Goal: Task Accomplishment & Management: Manage account settings

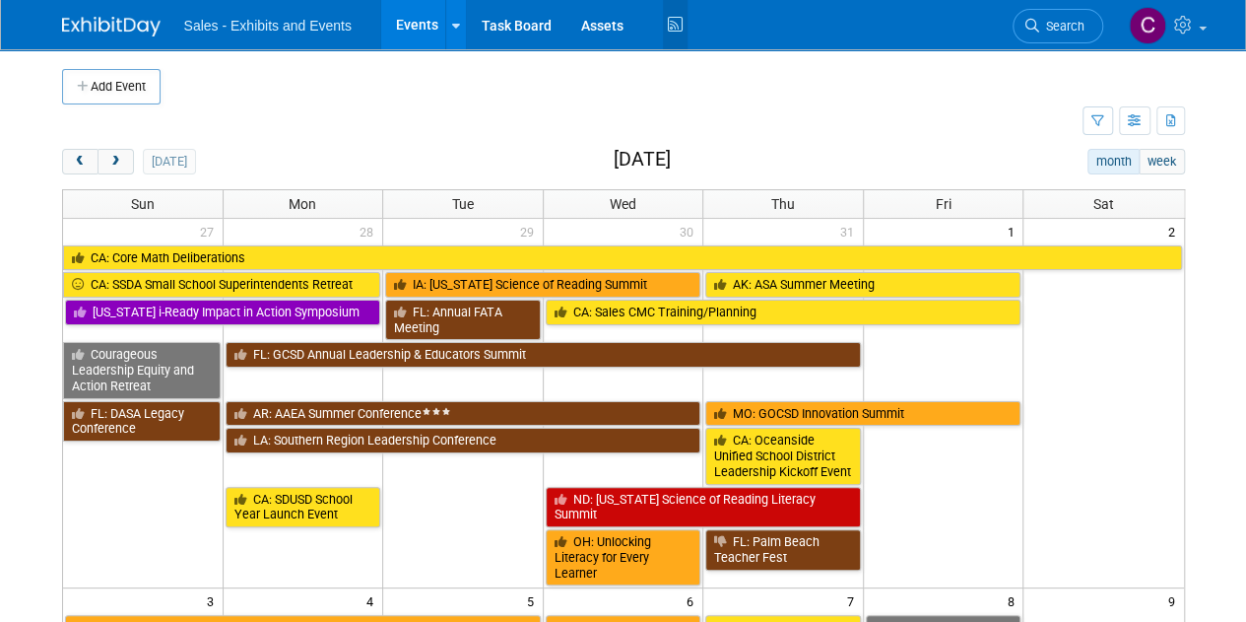
click at [663, 34] on icon at bounding box center [675, 25] width 25 height 31
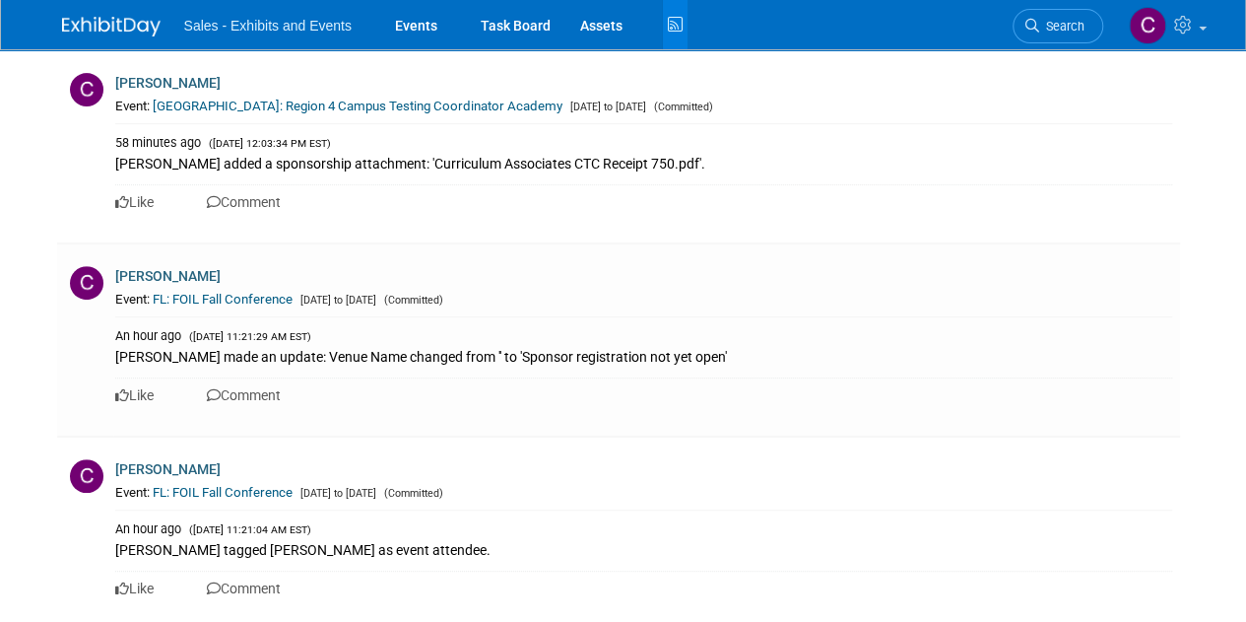
scroll to position [337, 0]
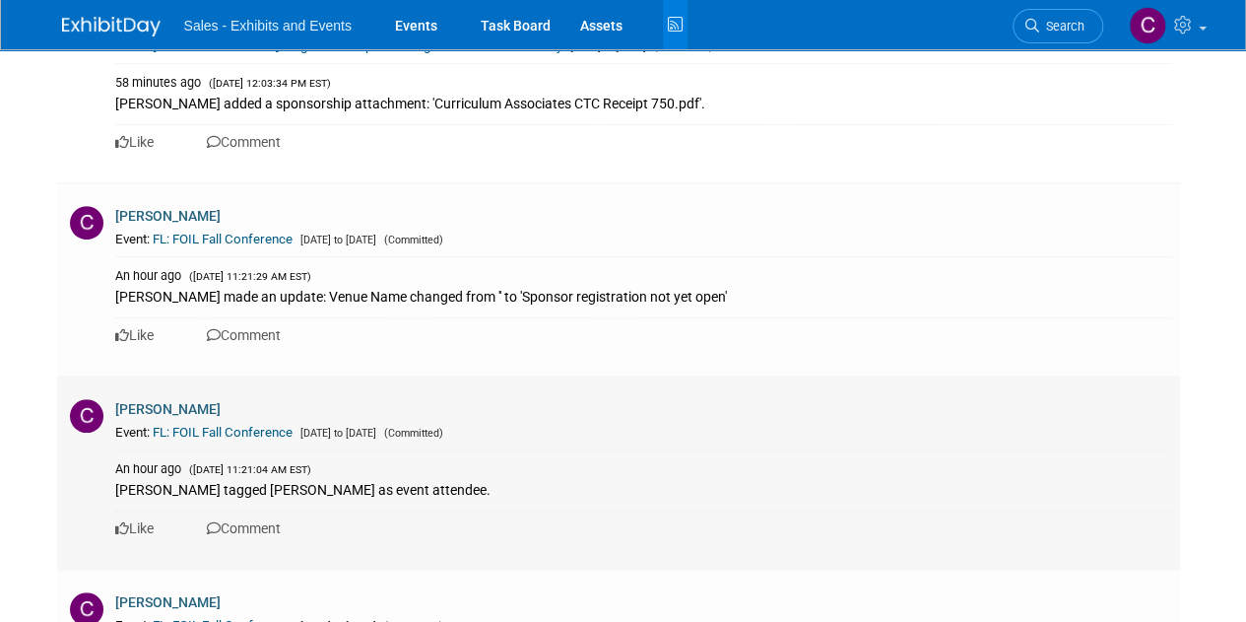
click at [240, 426] on link "FL: FOIL Fall Conference" at bounding box center [223, 432] width 140 height 15
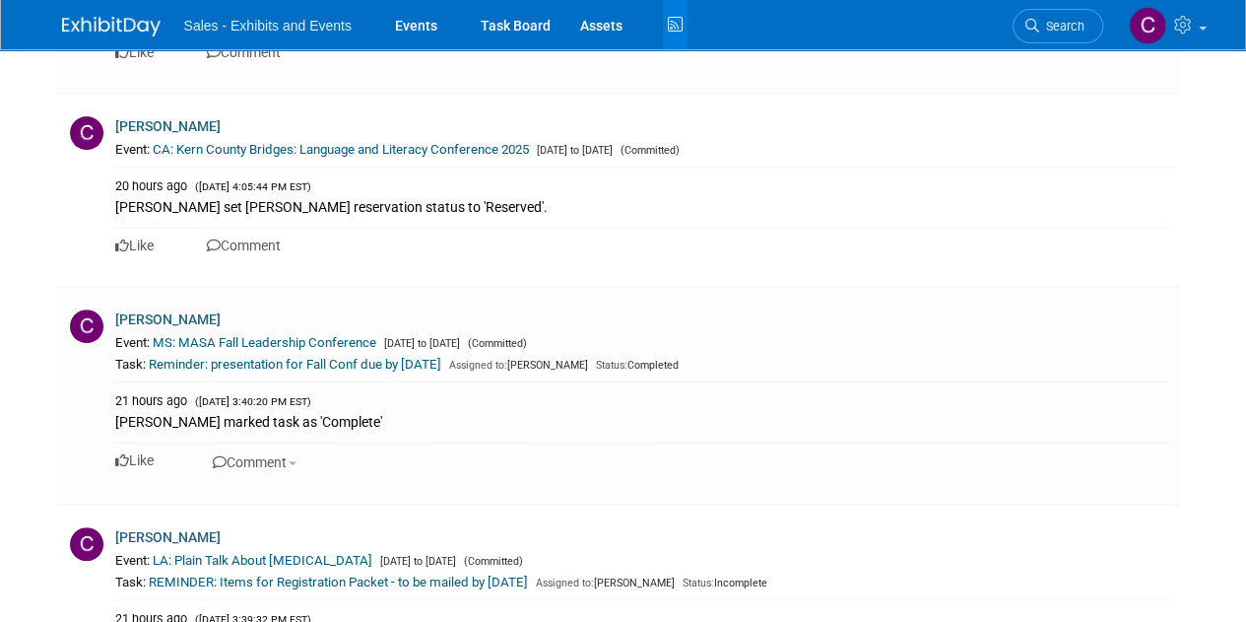
scroll to position [7706, 0]
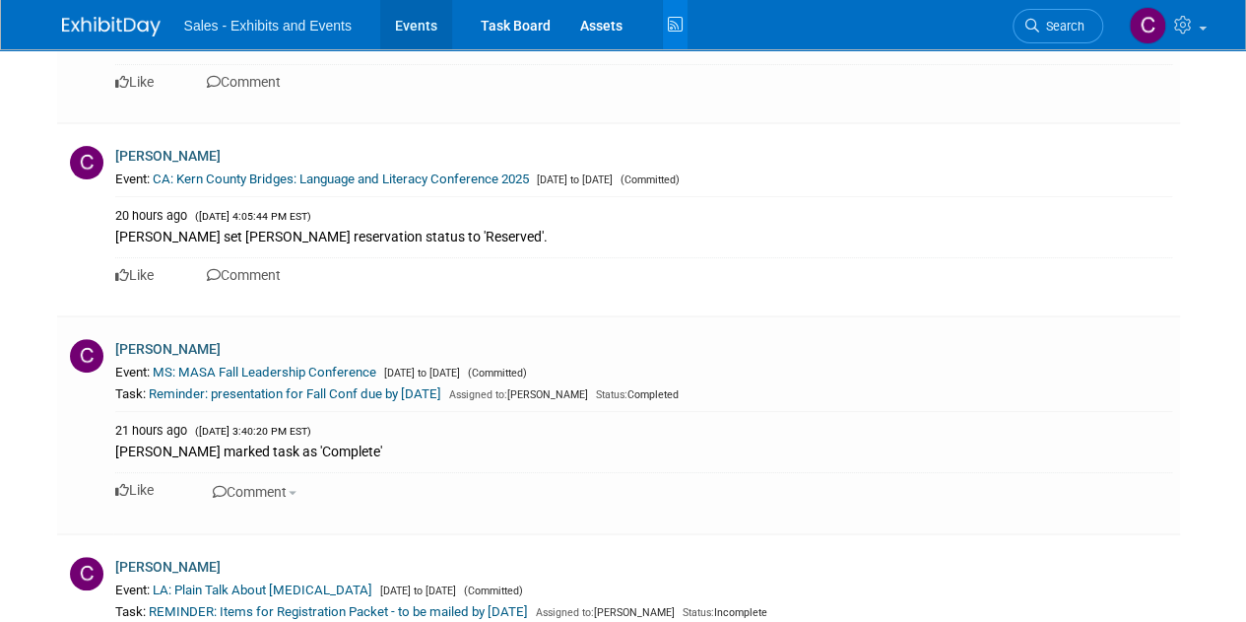
click at [426, 17] on link "Events" at bounding box center [416, 24] width 72 height 49
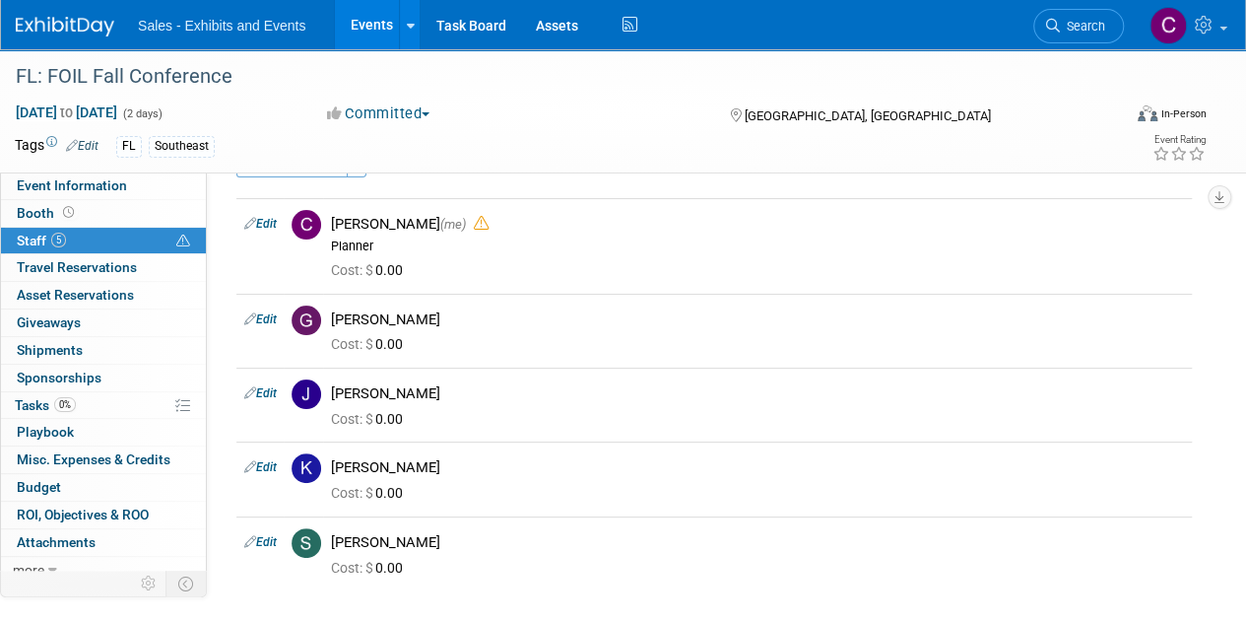
scroll to position [68, 0]
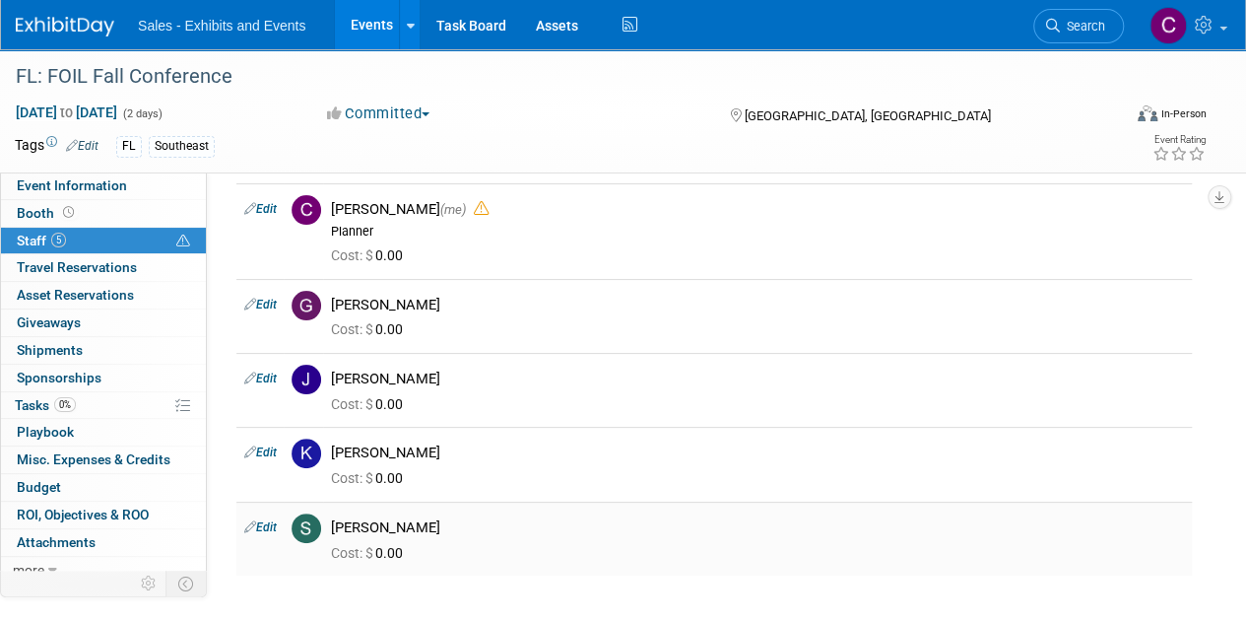
click at [272, 520] on link "Edit" at bounding box center [260, 527] width 33 height 14
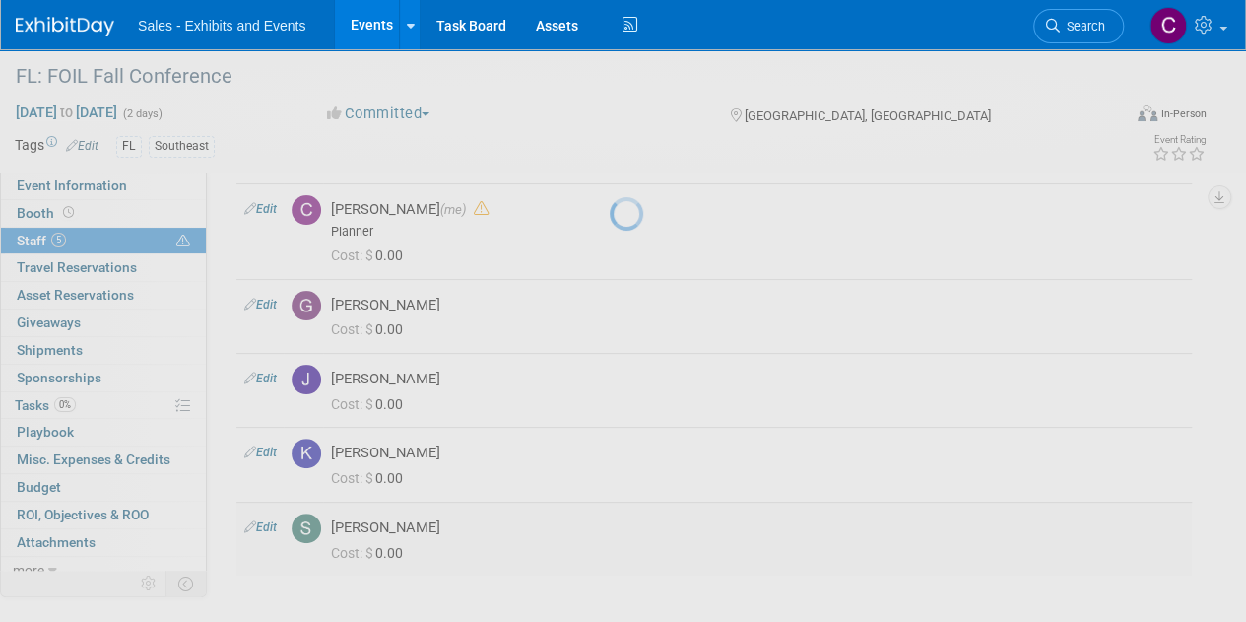
select select "b36a26d4-210b-44cd-94d7-19443f3ea3ba"
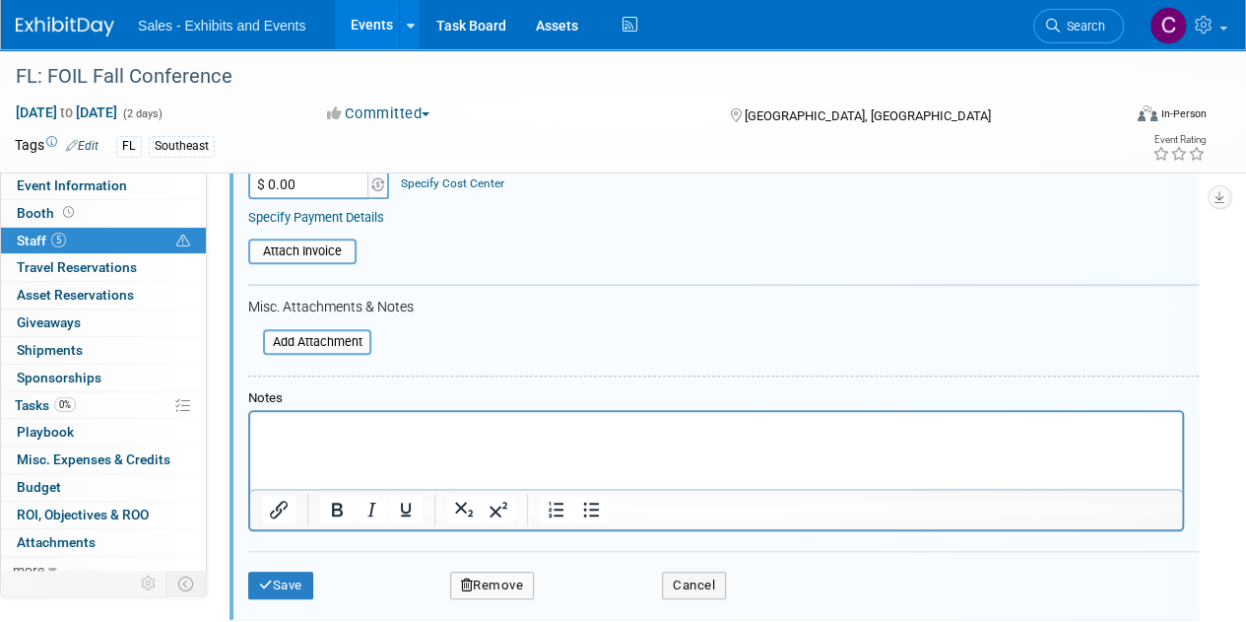
scroll to position [739, 0]
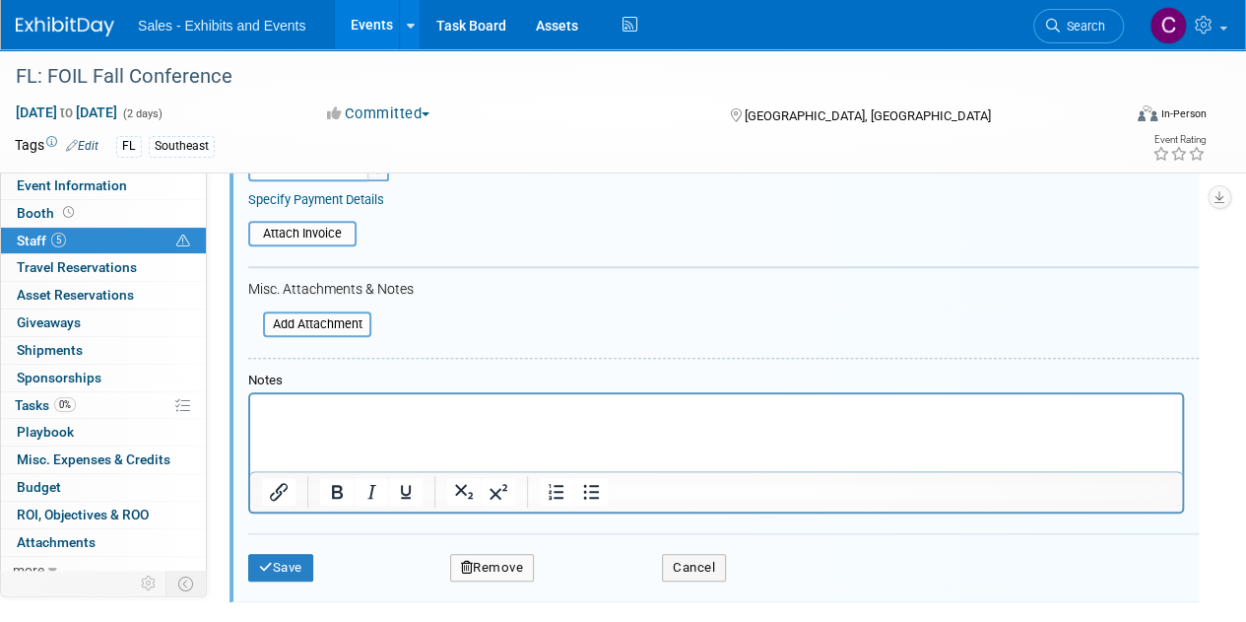
drag, startPoint x: 1257, startPoint y: 232, endPoint x: 459, endPoint y: 56, distance: 817.1
click at [516, 558] on button "Remove" at bounding box center [492, 568] width 85 height 28
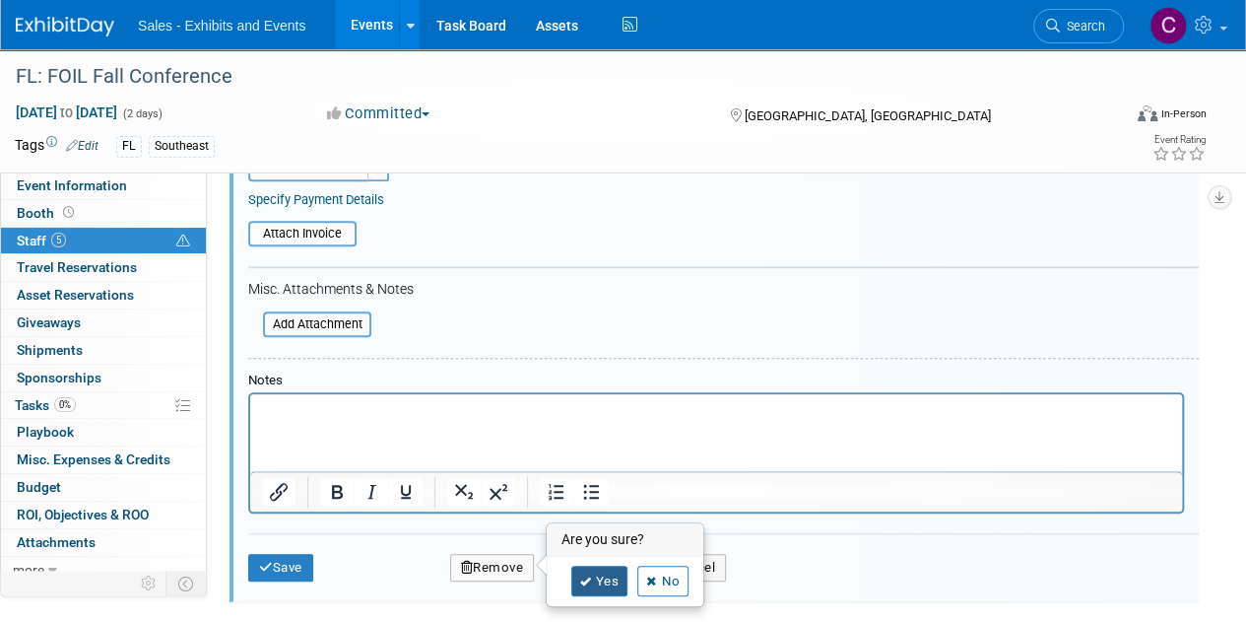
click at [593, 572] on link "Yes" at bounding box center [599, 581] width 57 height 32
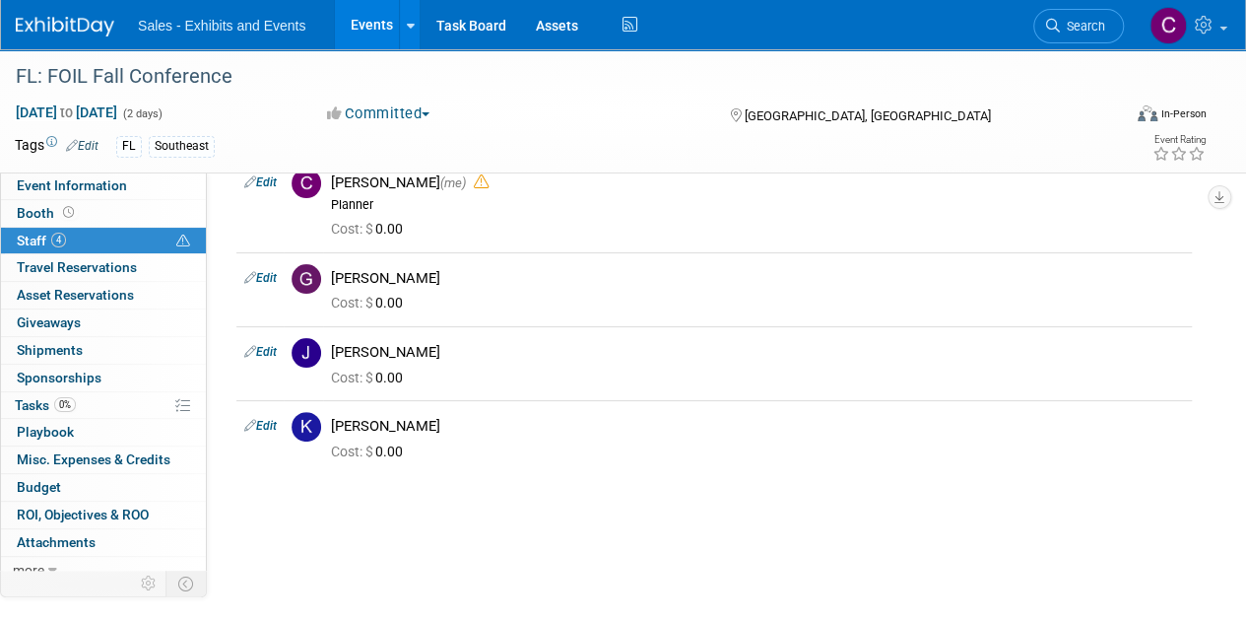
scroll to position [0, 0]
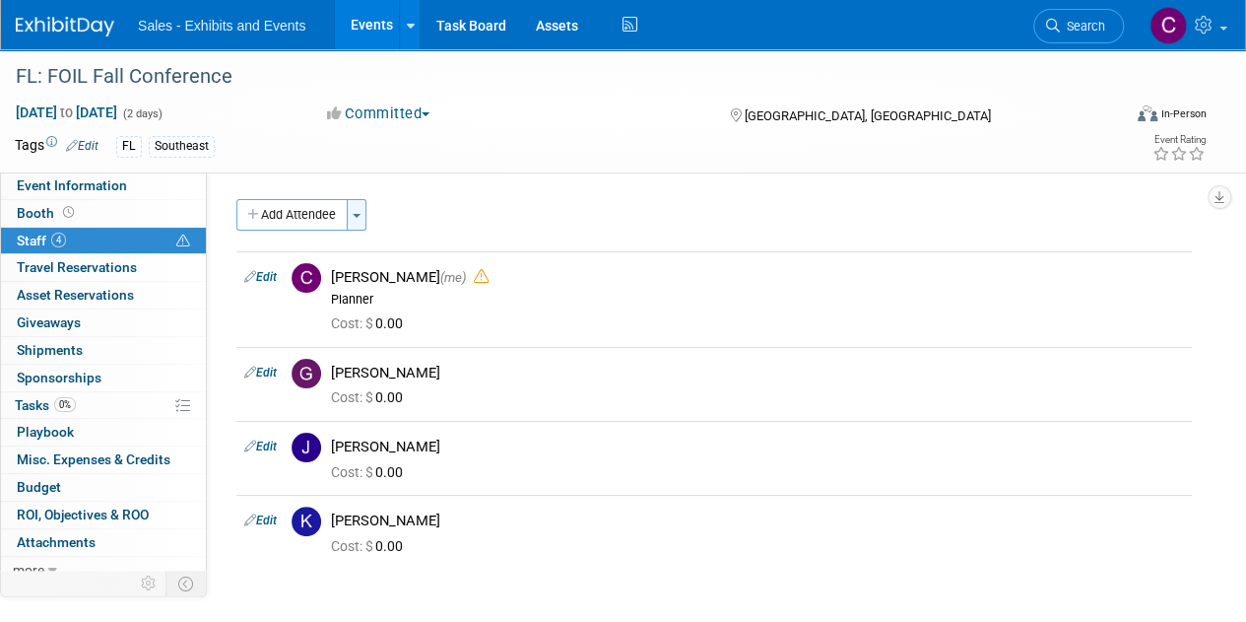
click at [362, 214] on button "Toggle Dropdown" at bounding box center [357, 215] width 20 height 32
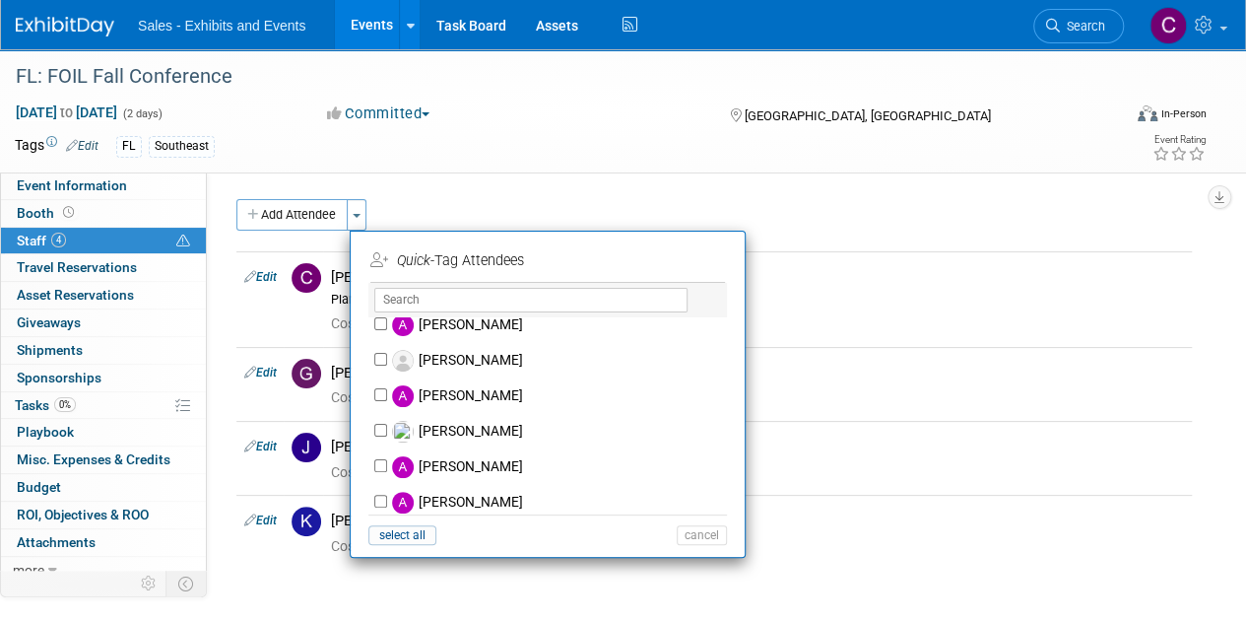
scroll to position [522, 0]
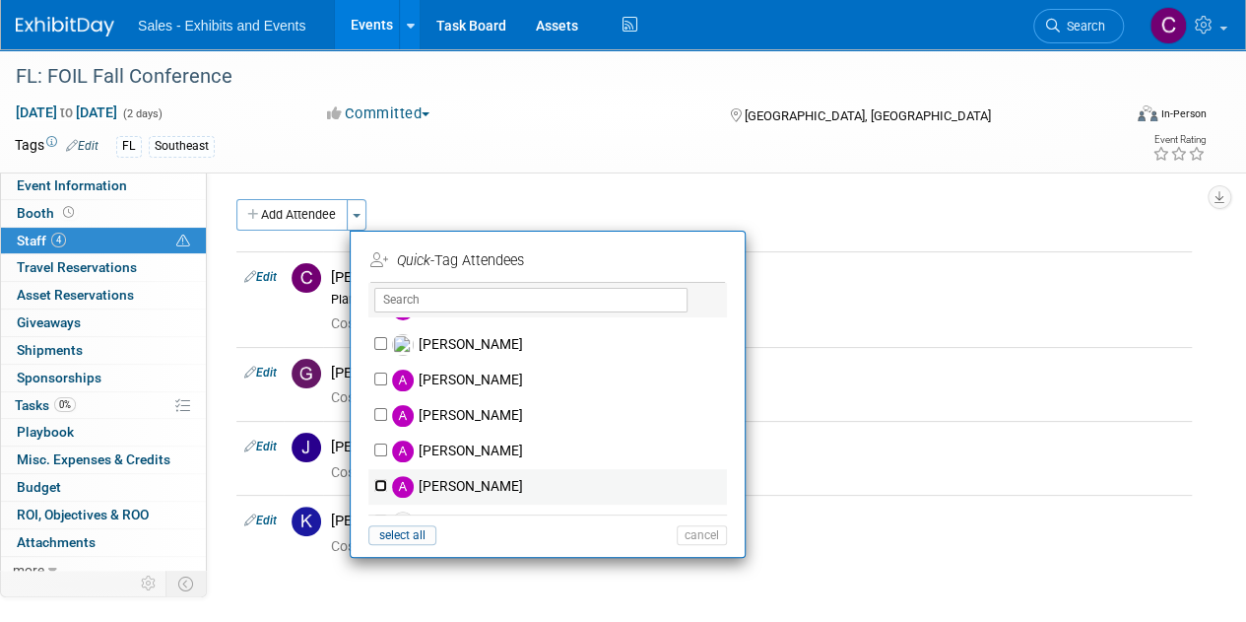
click at [380, 482] on input "[PERSON_NAME]" at bounding box center [380, 485] width 13 height 13
checkbox input "true"
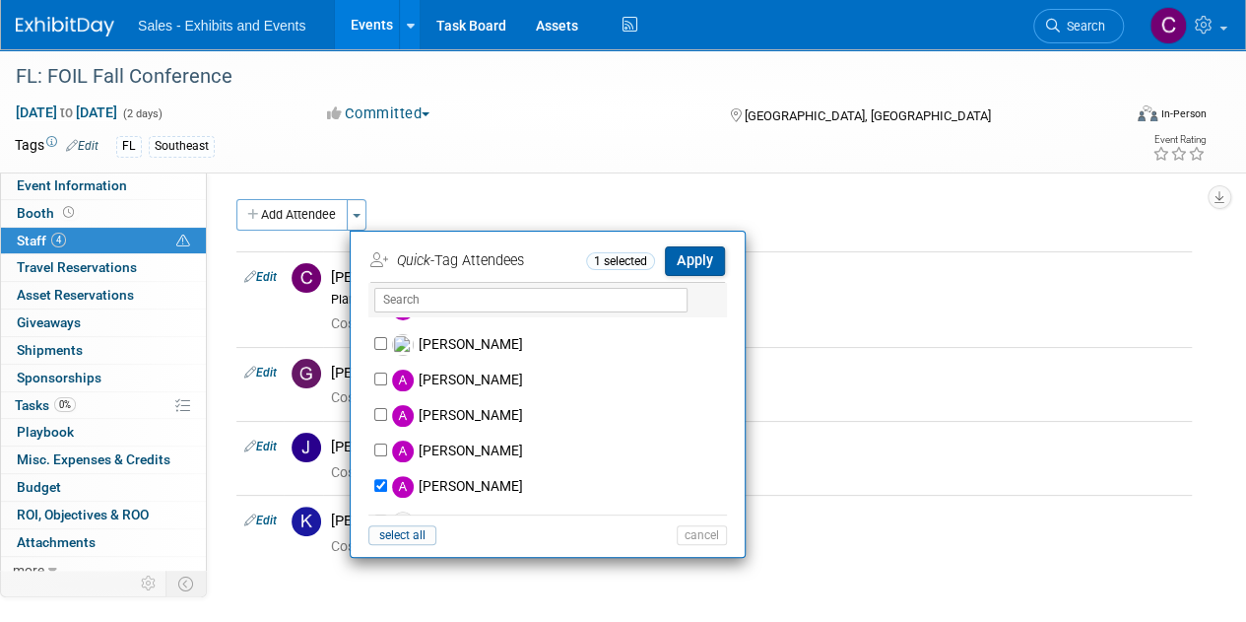
click at [696, 261] on button "Apply" at bounding box center [695, 260] width 60 height 29
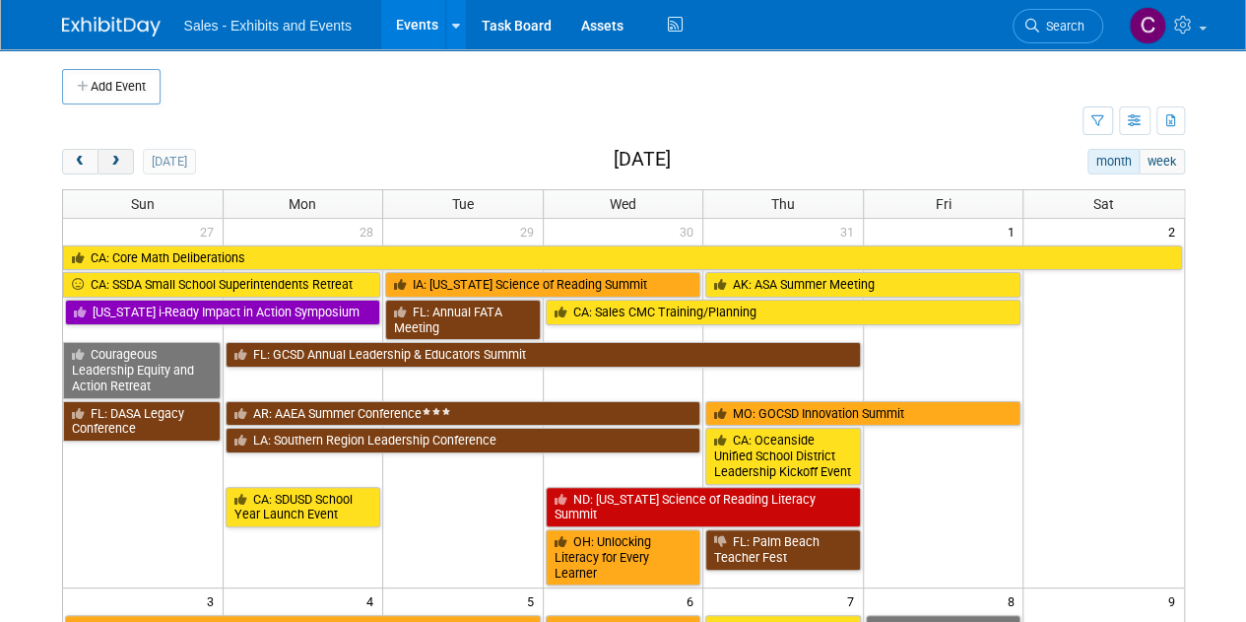
click at [104, 149] on button "next" at bounding box center [116, 162] width 36 height 26
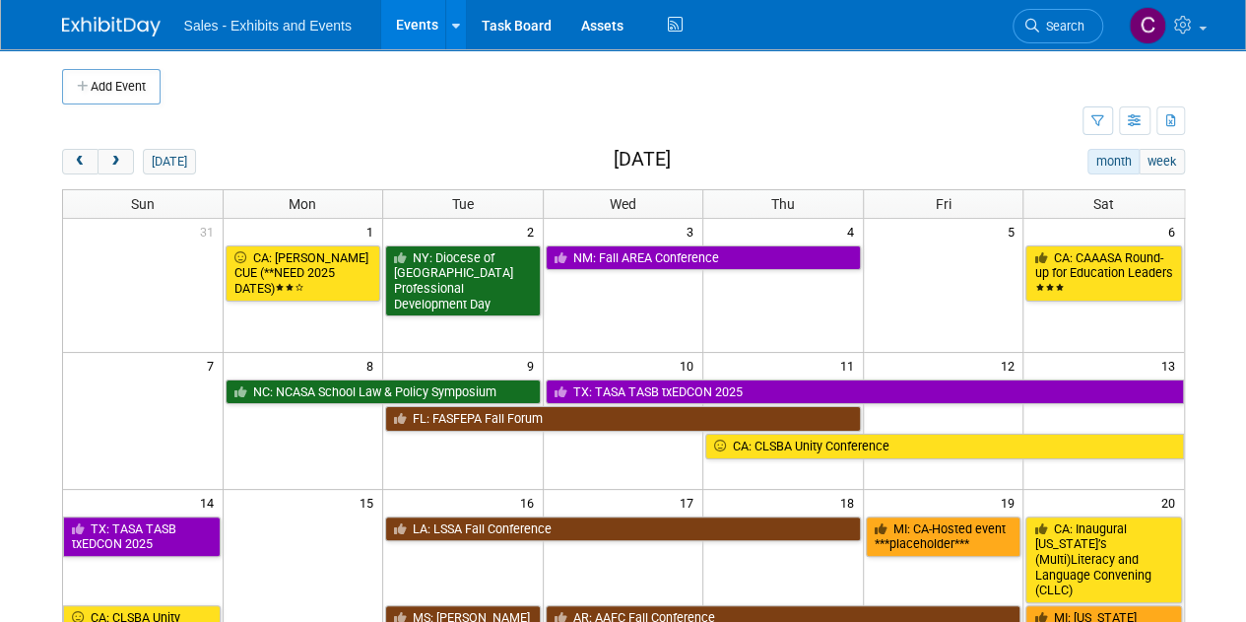
click at [1097, 299] on td "CA: CAAASA Round-up for Education Leaders" at bounding box center [1103, 280] width 161 height 74
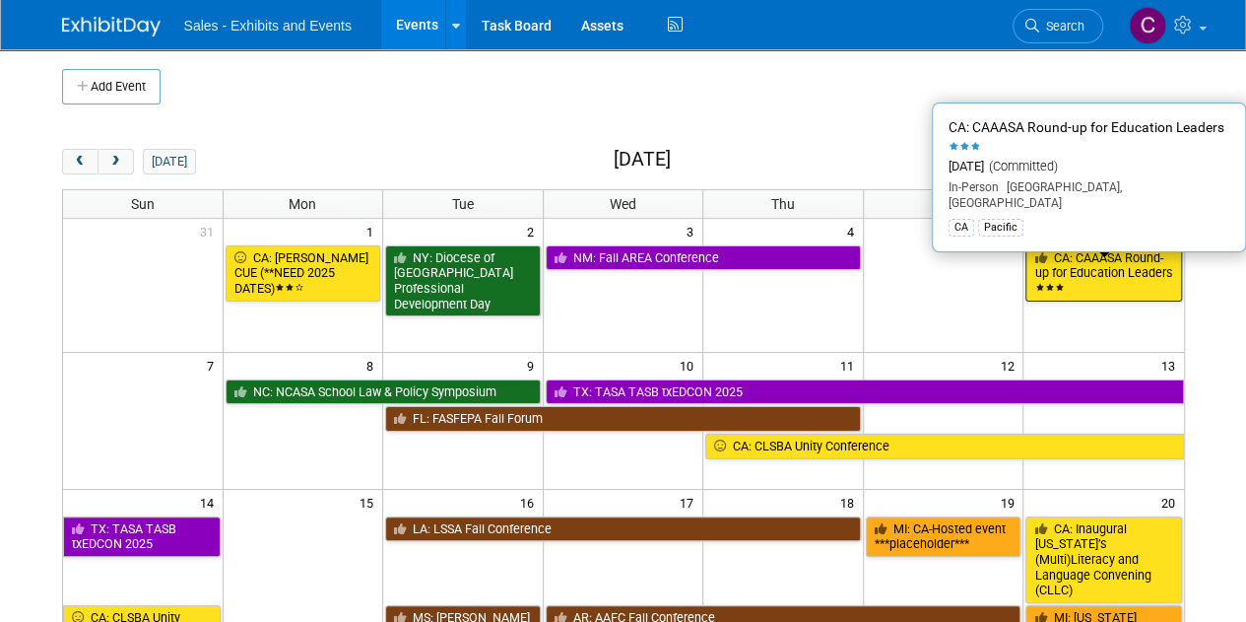
click at [1055, 275] on link "CA: CAAASA Round-up for Education Leaders" at bounding box center [1103, 273] width 156 height 56
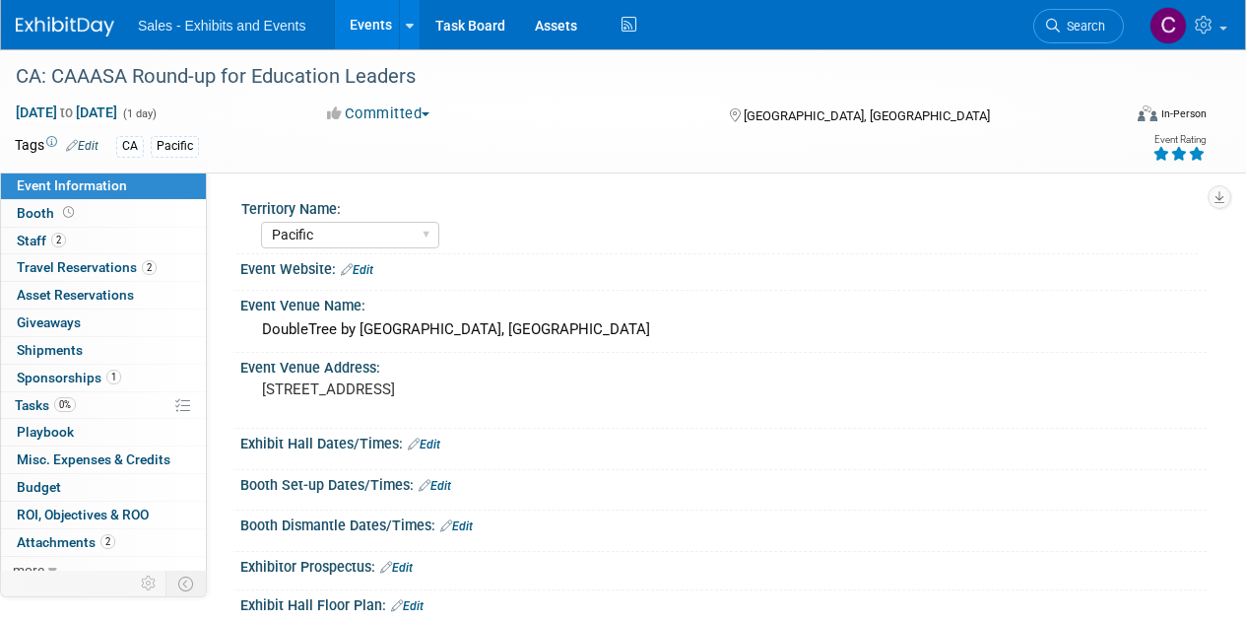
select select "Pacific"
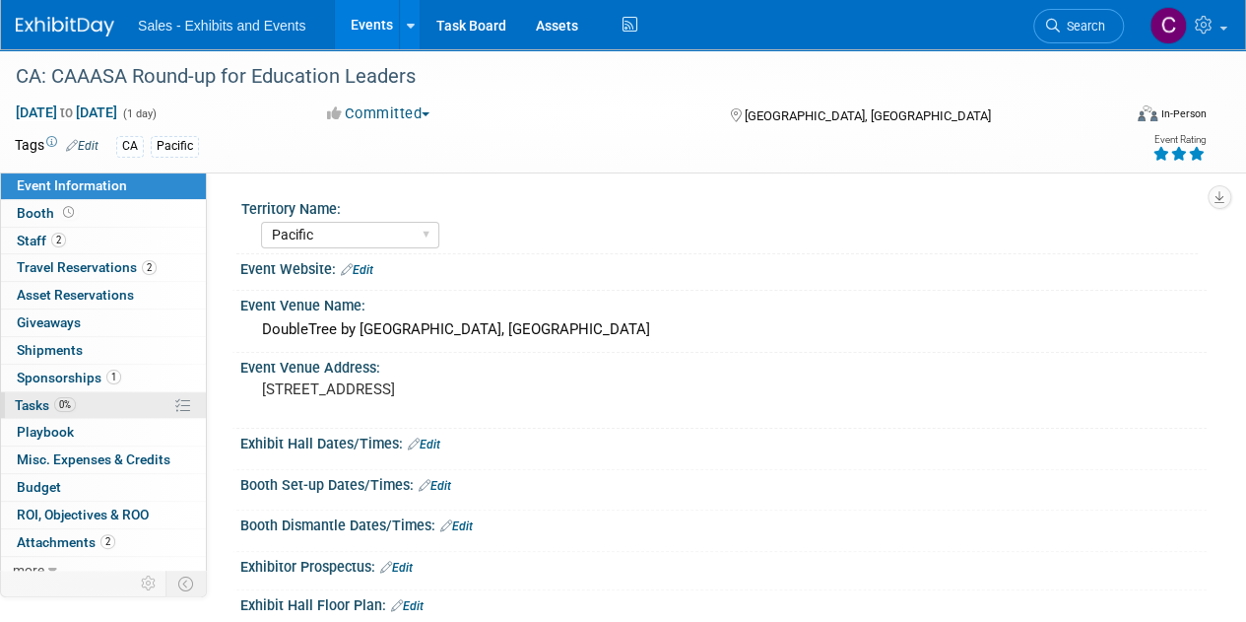
click at [39, 400] on span "Tasks 0%" at bounding box center [45, 405] width 61 height 16
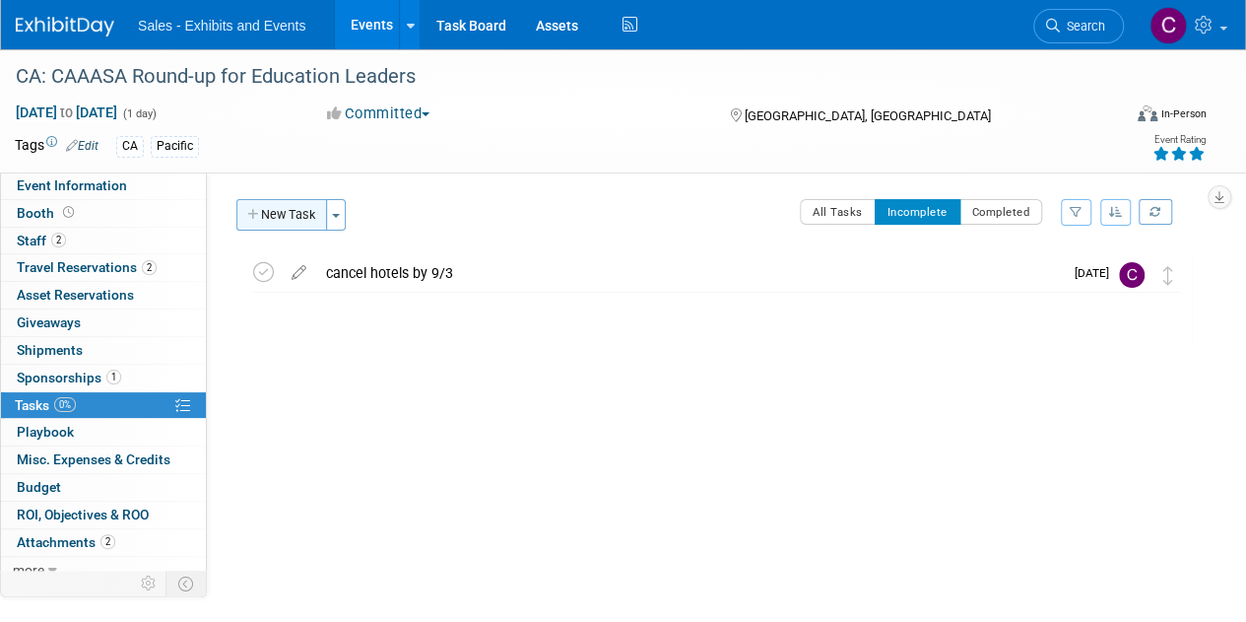
click at [287, 228] on button "New Task" at bounding box center [281, 215] width 91 height 32
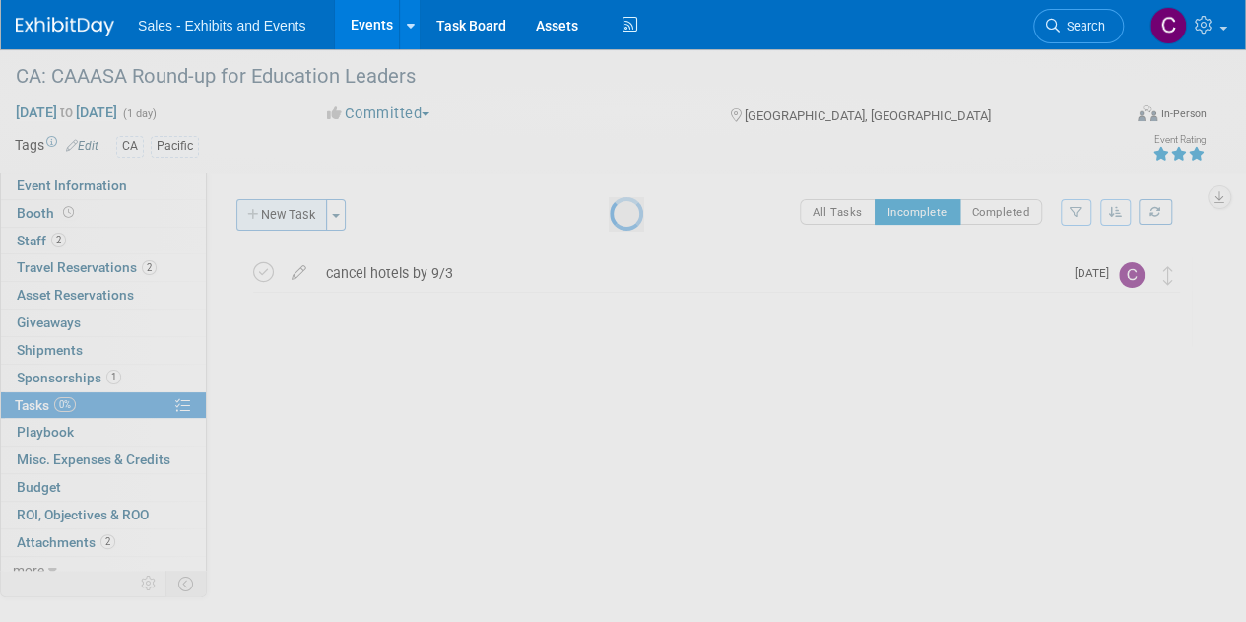
select select "7"
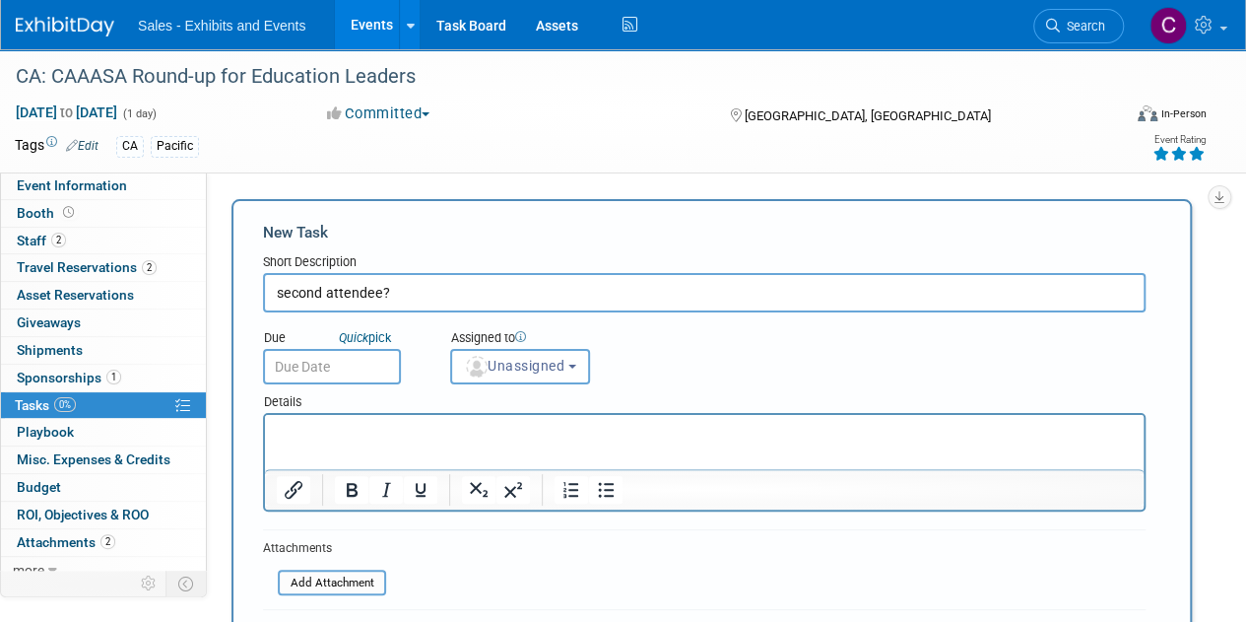
type input "second attendee?"
click at [385, 384] on div "Details" at bounding box center [704, 398] width 883 height 29
click at [370, 374] on input "text" at bounding box center [332, 366] width 138 height 35
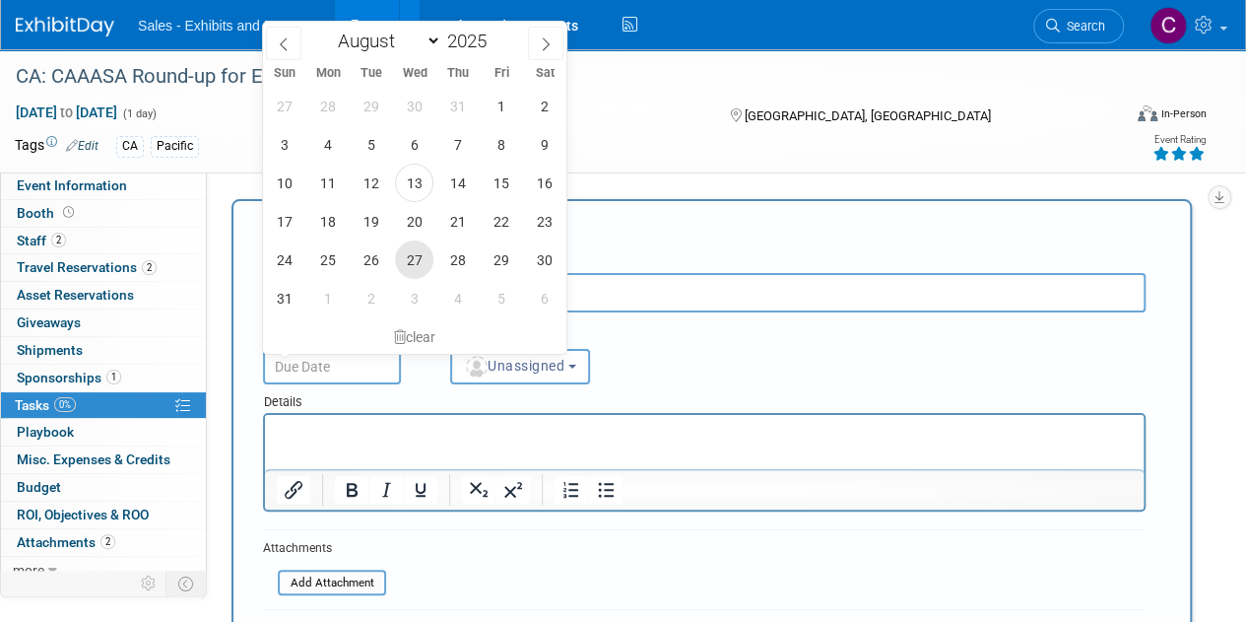
click at [407, 259] on span "27" at bounding box center [414, 259] width 38 height 38
type input "[DATE]"
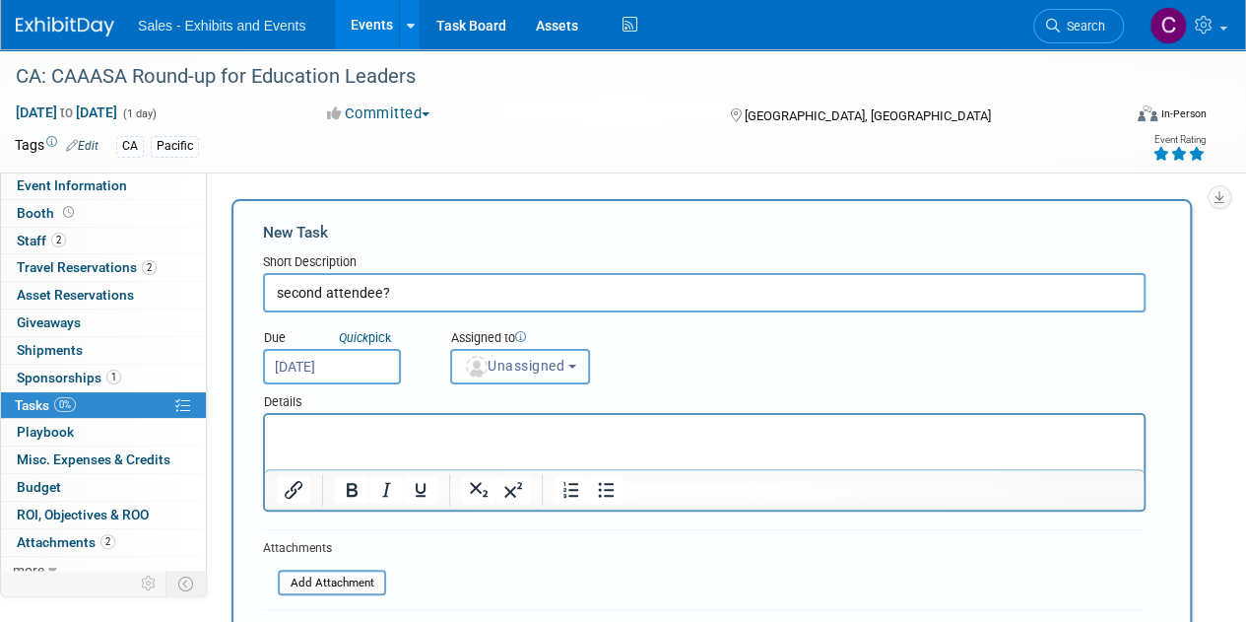
click at [494, 363] on span "Unassigned" at bounding box center [514, 366] width 100 height 16
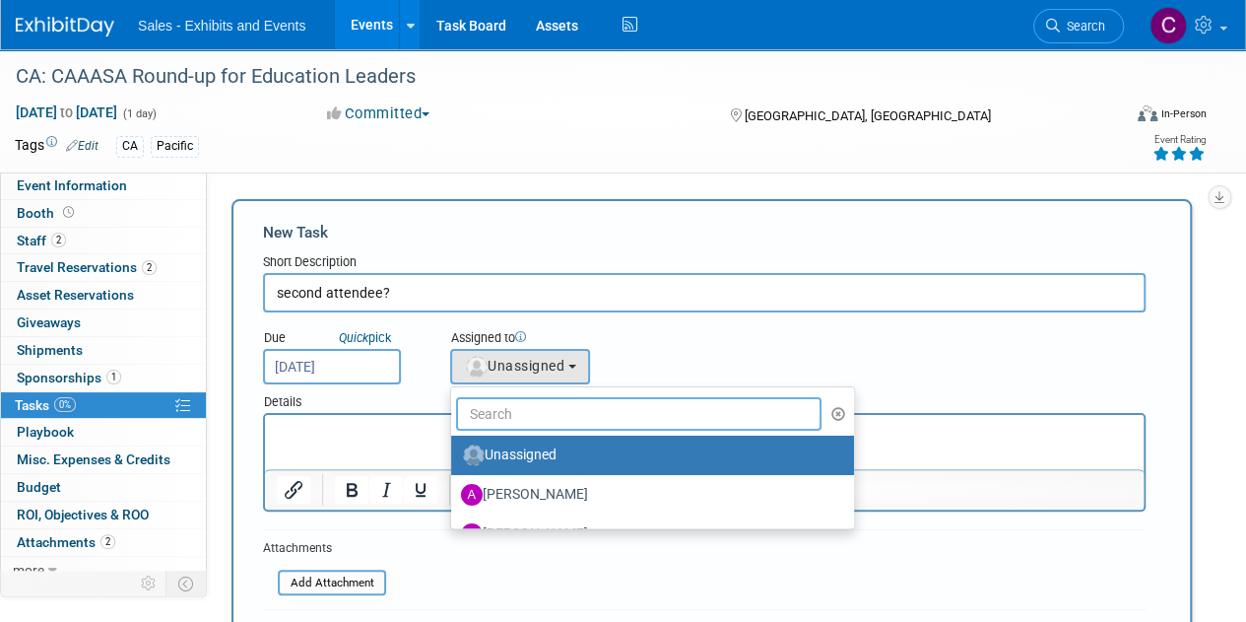
click at [574, 419] on input "text" at bounding box center [638, 413] width 365 height 33
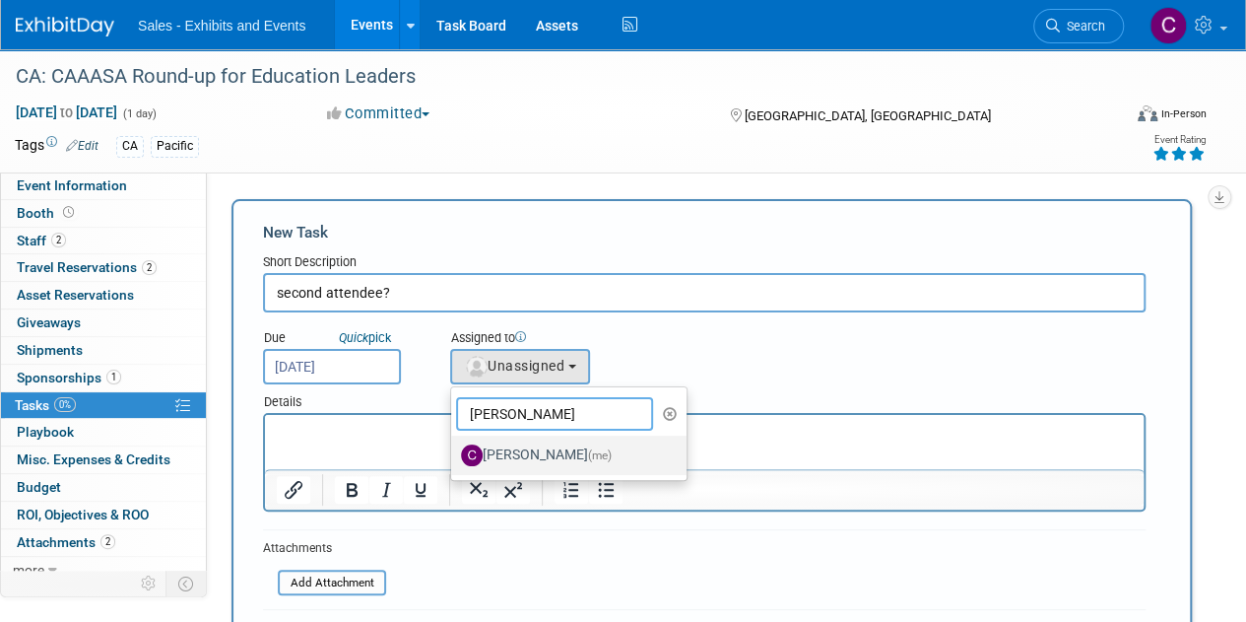
type input "[PERSON_NAME]"
click at [567, 445] on label "[PERSON_NAME] (me)" at bounding box center [564, 455] width 206 height 32
click at [454, 446] on input "[PERSON_NAME] (me)" at bounding box center [447, 452] width 13 height 13
select select "a9e3834d-668b-4315-a5d4-069993be606a"
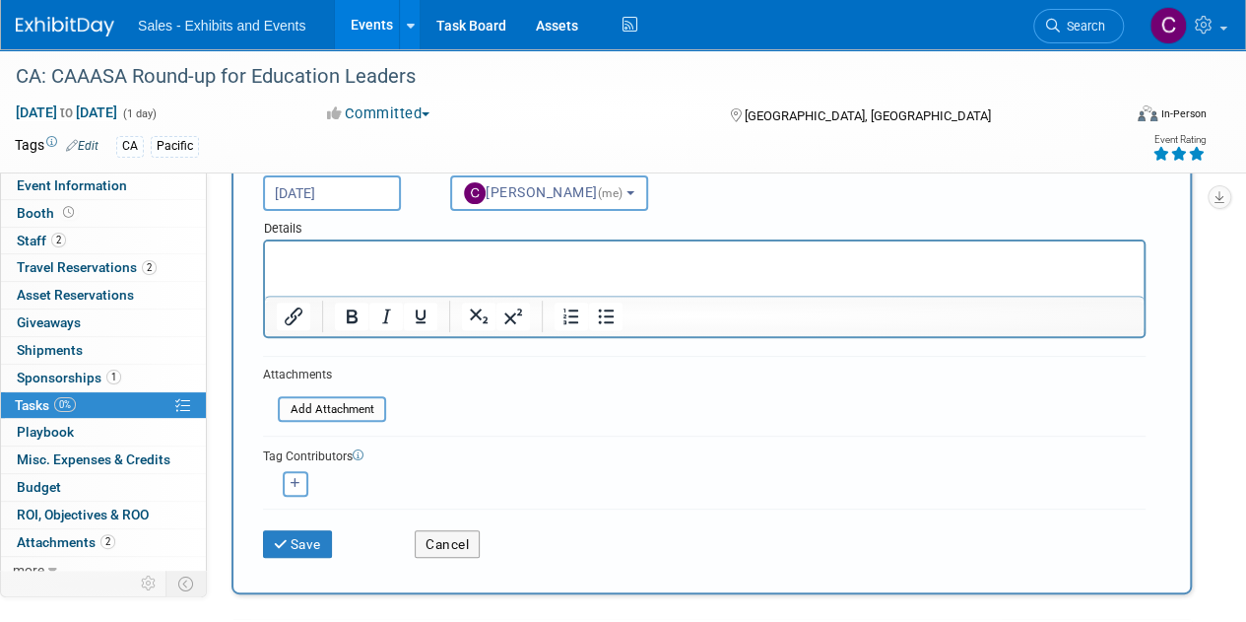
scroll to position [177, 0]
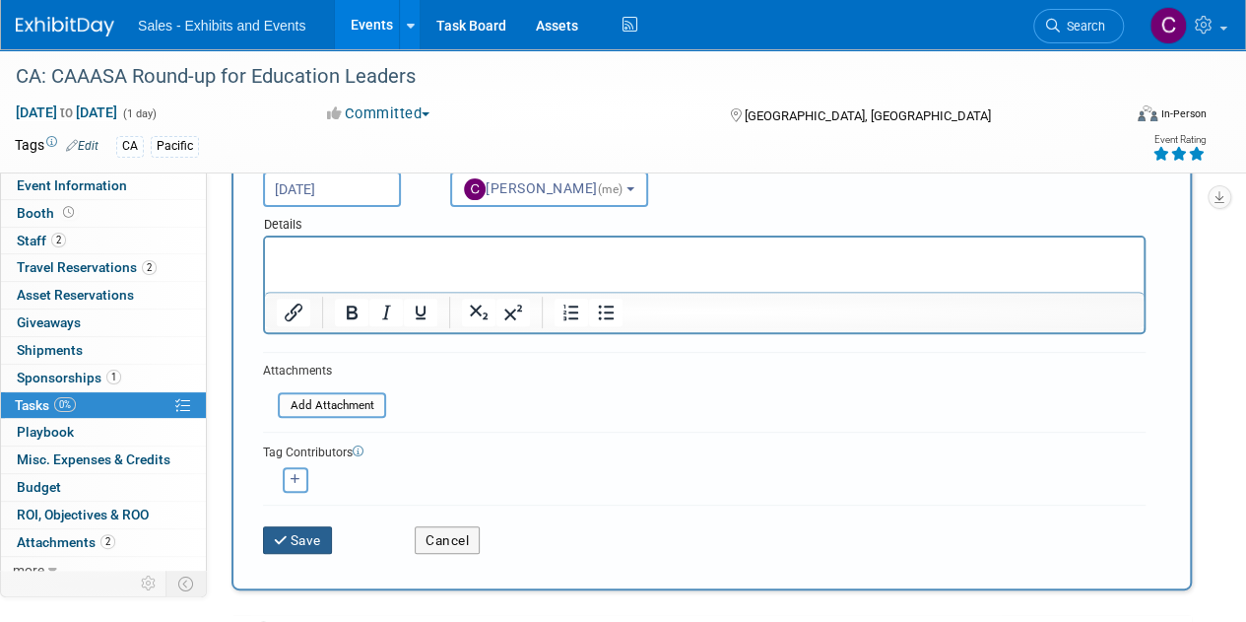
click at [288, 543] on icon "submit" at bounding box center [282, 541] width 17 height 14
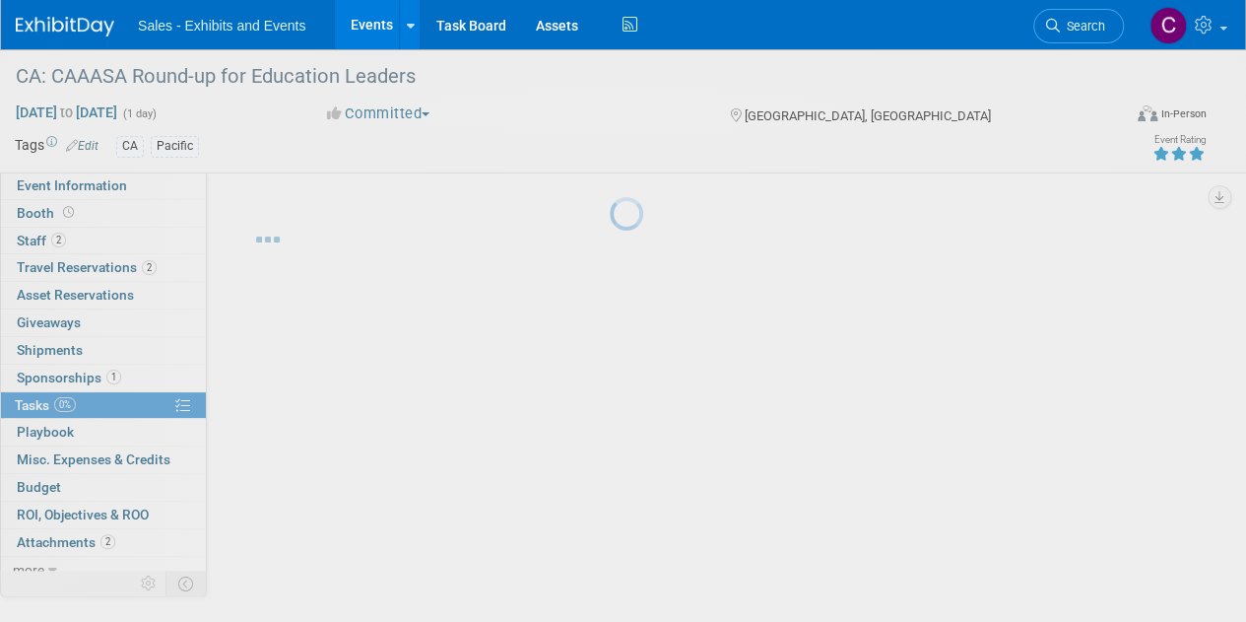
scroll to position [0, 0]
